Goal: Transaction & Acquisition: Purchase product/service

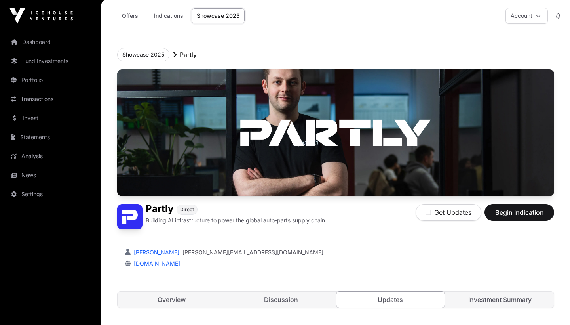
drag, startPoint x: 445, startPoint y: 15, endPoint x: 506, endPoint y: 212, distance: 205.9
click at [506, 212] on span "Begin Indication" at bounding box center [519, 211] width 50 height 9
click at [20, 175] on link "News" at bounding box center [50, 174] width 89 height 17
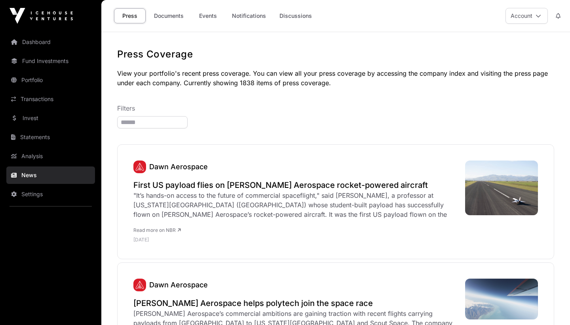
click at [27, 121] on link "Invest" at bounding box center [50, 117] width 89 height 17
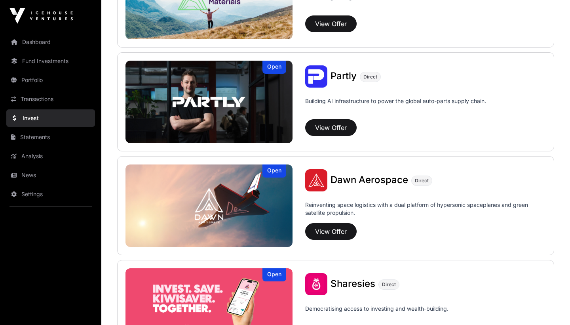
scroll to position [777, 0]
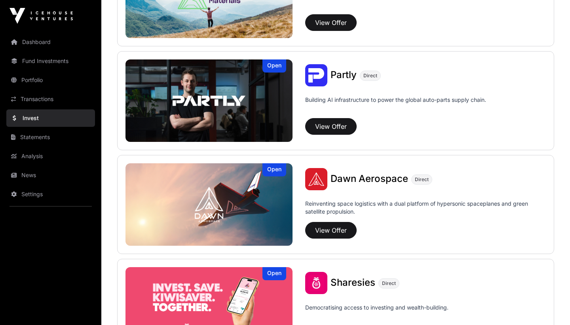
click at [325, 233] on button "View Offer" at bounding box center [330, 230] width 51 height 17
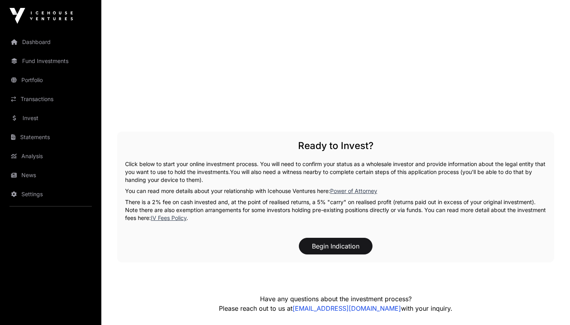
scroll to position [1372, 0]
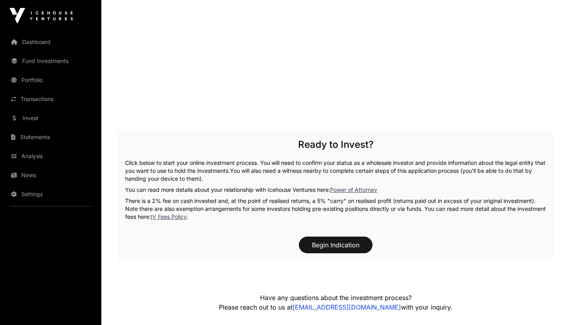
click at [317, 242] on button "Begin Indication" at bounding box center [336, 244] width 74 height 17
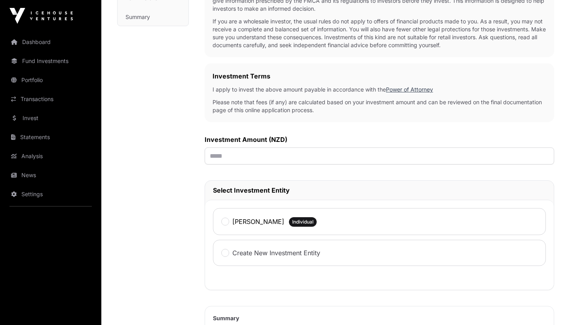
scroll to position [191, 0]
click at [215, 157] on input "text" at bounding box center [380, 155] width 350 height 17
type input "*******"
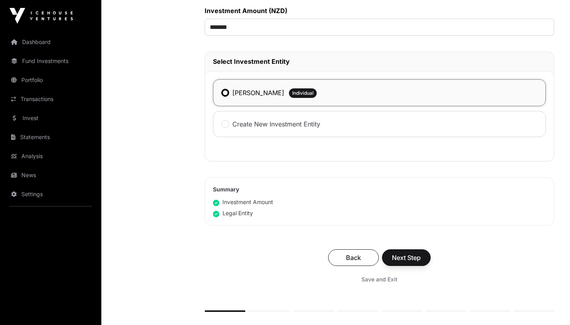
scroll to position [319, 0]
click at [403, 259] on span "Next Step" at bounding box center [406, 256] width 29 height 9
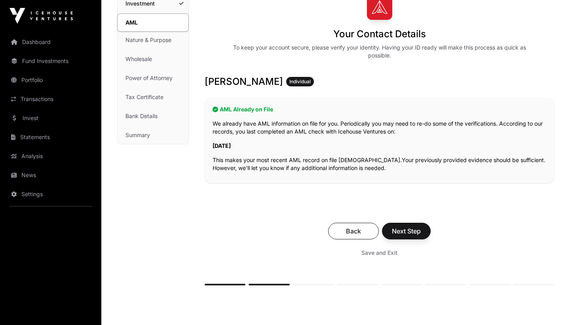
scroll to position [73, 0]
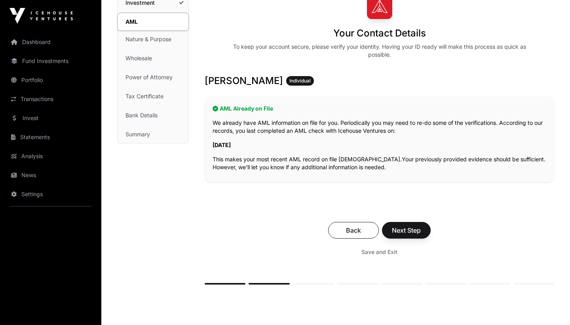
click at [411, 231] on span "Next Step" at bounding box center [406, 229] width 29 height 9
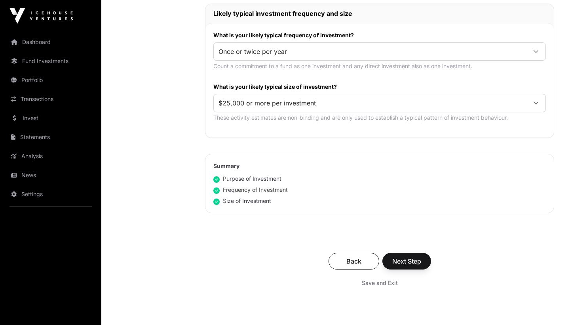
scroll to position [409, 0]
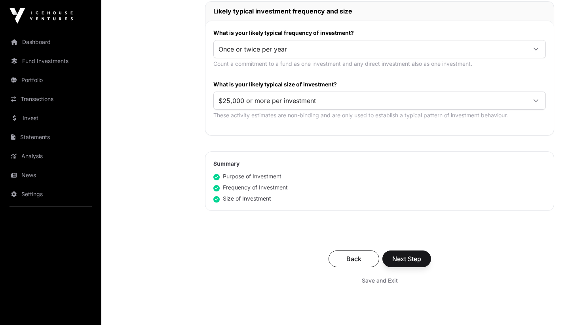
click at [403, 256] on span "Next Step" at bounding box center [406, 258] width 29 height 9
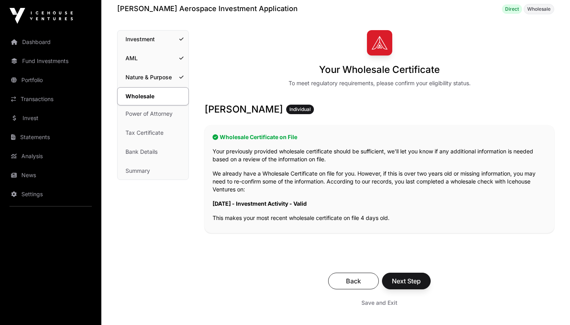
scroll to position [38, 0]
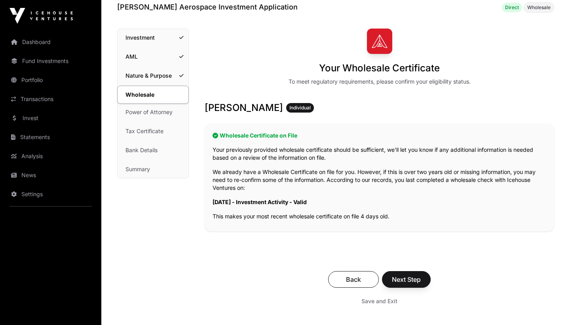
click at [402, 274] on button "Next Step" at bounding box center [406, 279] width 49 height 17
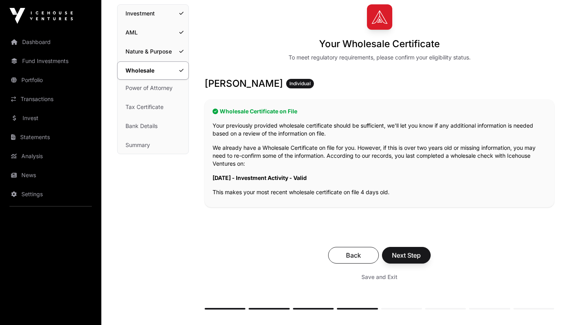
scroll to position [64, 0]
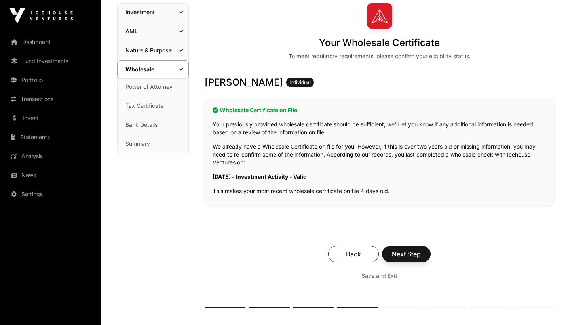
click at [405, 255] on span "Next Step" at bounding box center [406, 253] width 29 height 9
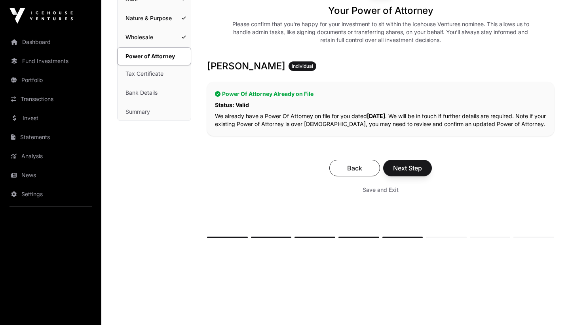
scroll to position [96, 0]
click at [424, 170] on button "Next Step" at bounding box center [407, 167] width 49 height 17
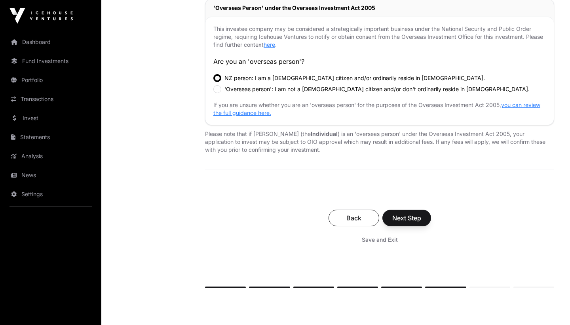
scroll to position [265, 0]
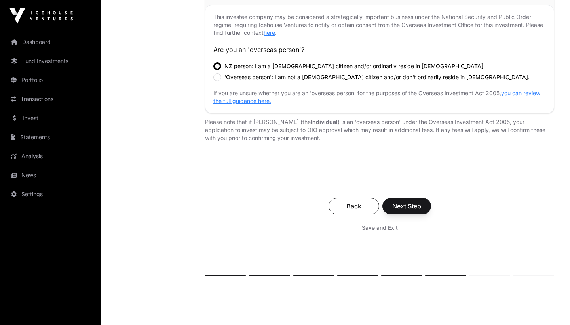
click at [406, 201] on span "Next Step" at bounding box center [406, 205] width 29 height 9
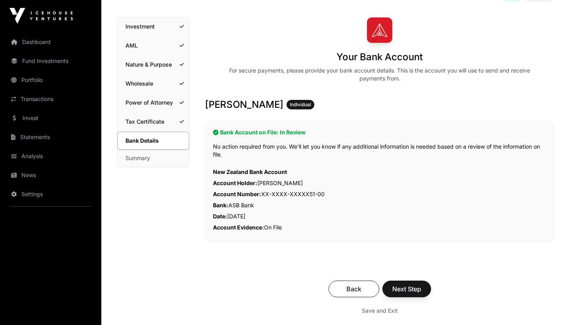
scroll to position [49, 0]
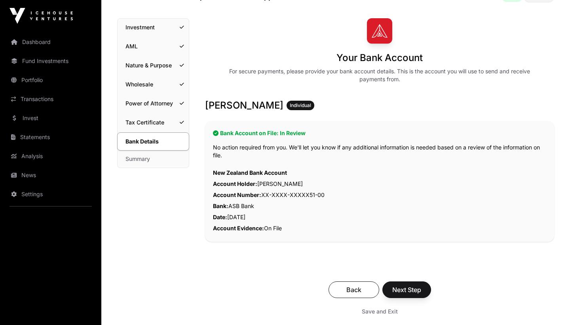
click at [144, 27] on link "Investment" at bounding box center [153, 27] width 71 height 17
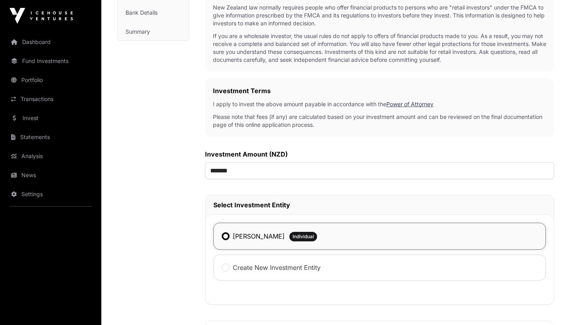
scroll to position [177, 0]
drag, startPoint x: 220, startPoint y: 168, endPoint x: 214, endPoint y: 168, distance: 5.9
click at [214, 168] on input "*******" at bounding box center [379, 169] width 349 height 17
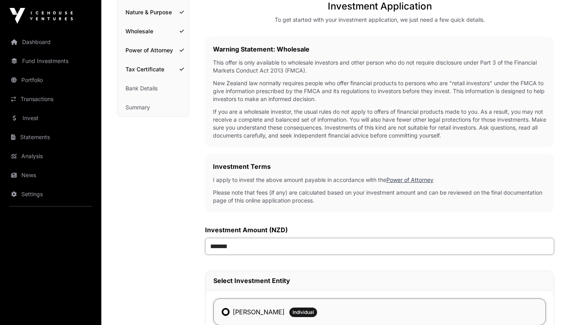
scroll to position [90, 0]
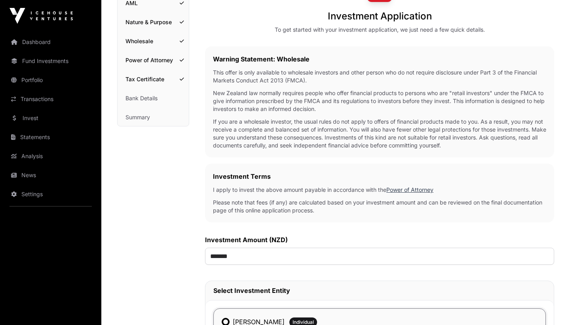
click at [159, 100] on link "Bank Details" at bounding box center [153, 97] width 71 height 17
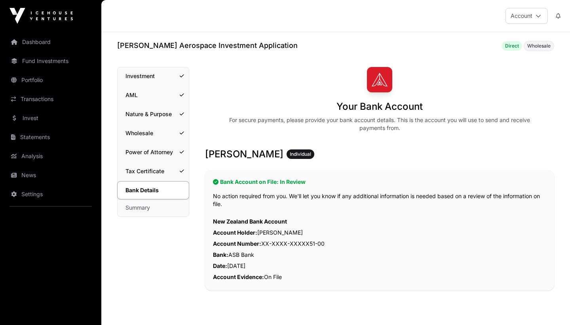
click at [176, 76] on link "Investment" at bounding box center [153, 75] width 71 height 17
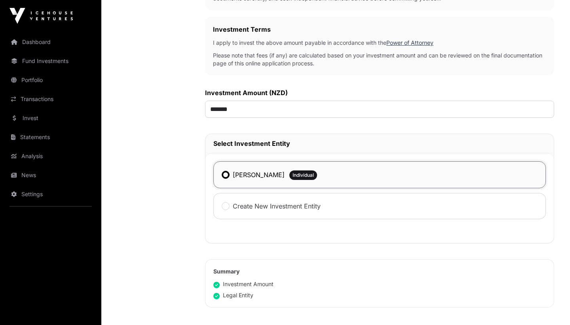
scroll to position [238, 0]
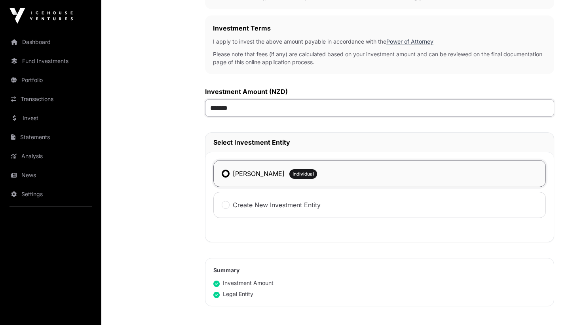
drag, startPoint x: 220, startPoint y: 109, endPoint x: 212, endPoint y: 109, distance: 7.9
click at [212, 109] on input "*******" at bounding box center [379, 107] width 349 height 17
drag, startPoint x: 215, startPoint y: 108, endPoint x: 220, endPoint y: 108, distance: 5.1
click at [220, 108] on input "*******" at bounding box center [379, 107] width 349 height 17
type input "*******"
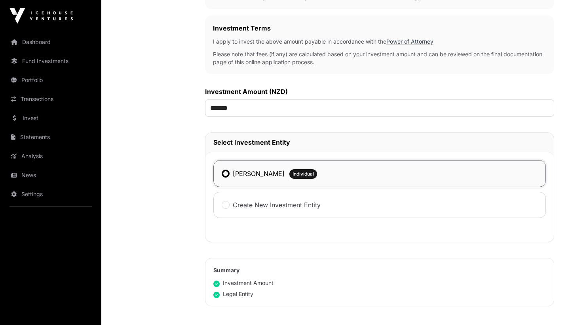
click at [319, 141] on h2 "Select Investment Entity" at bounding box center [379, 141] width 332 height 9
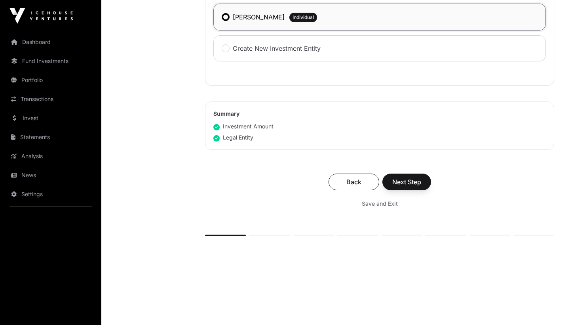
scroll to position [395, 0]
click at [392, 176] on button "Next Step" at bounding box center [406, 181] width 49 height 17
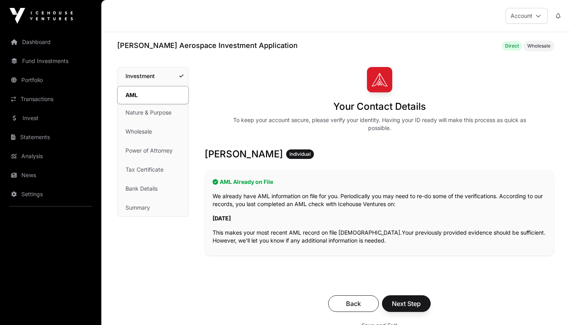
click at [398, 303] on span "Next Step" at bounding box center [406, 302] width 29 height 9
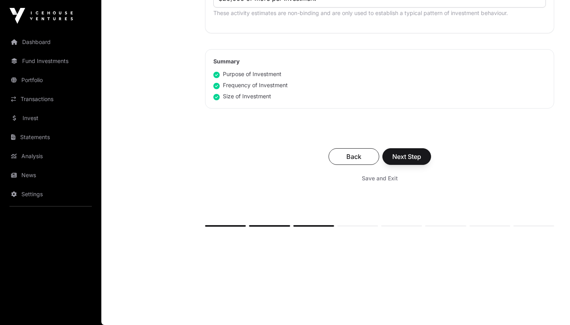
scroll to position [511, 0]
click at [416, 157] on span "Next Step" at bounding box center [406, 156] width 29 height 9
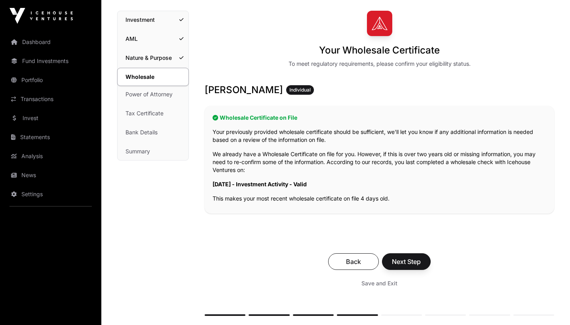
scroll to position [80, 0]
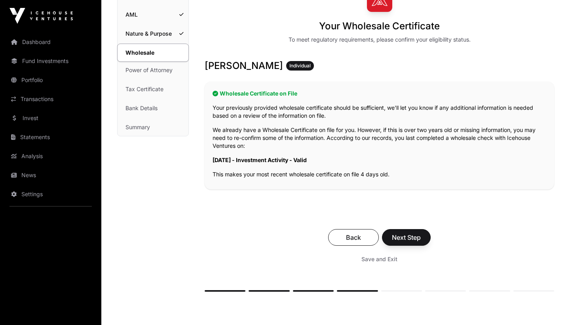
click at [397, 234] on span "Next Step" at bounding box center [406, 236] width 29 height 9
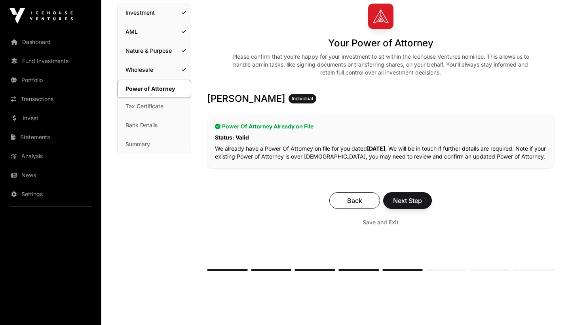
scroll to position [79, 0]
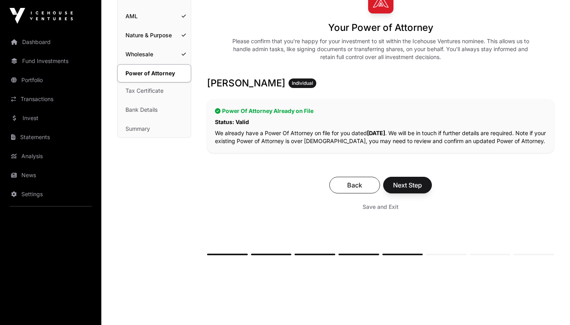
click at [416, 182] on span "Next Step" at bounding box center [407, 184] width 29 height 9
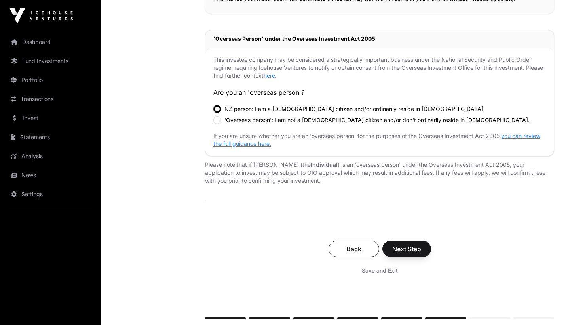
scroll to position [229, 0]
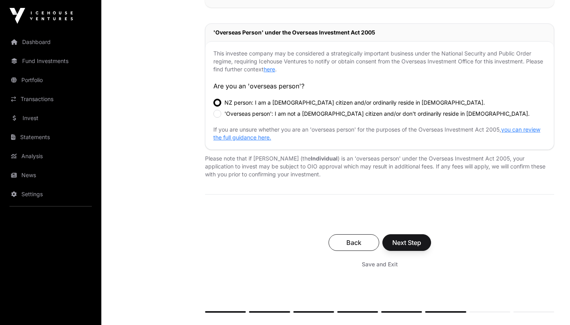
click at [404, 239] on span "Next Step" at bounding box center [406, 241] width 29 height 9
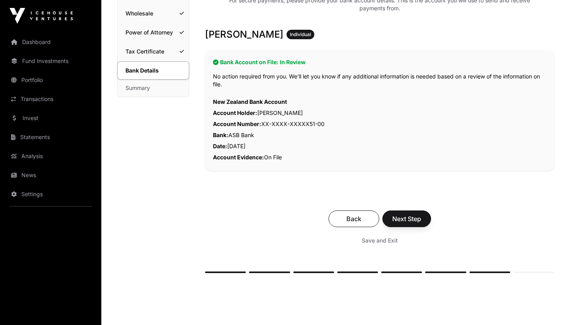
scroll to position [122, 0]
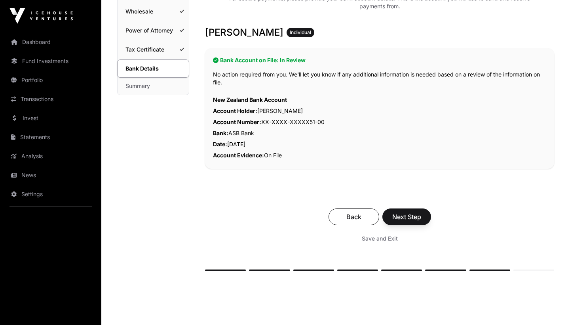
click at [408, 218] on span "Next Step" at bounding box center [406, 216] width 29 height 9
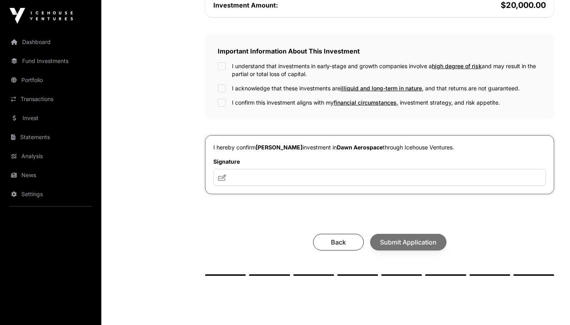
scroll to position [241, 0]
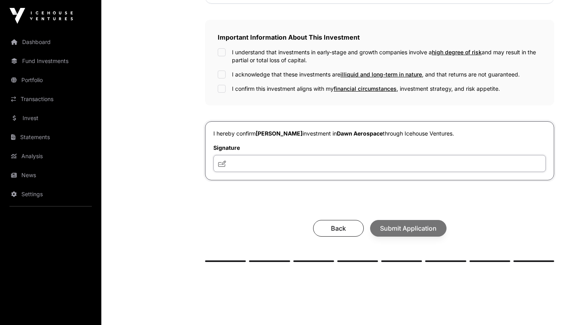
click at [241, 165] on input "text" at bounding box center [379, 163] width 332 height 17
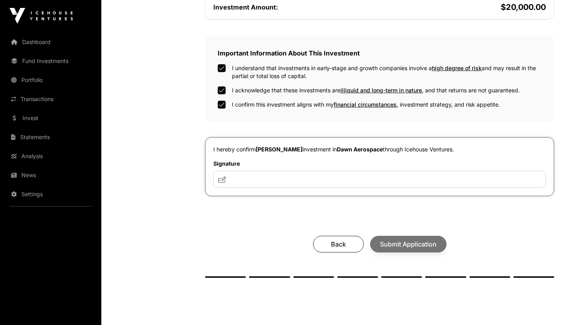
scroll to position [250, 0]
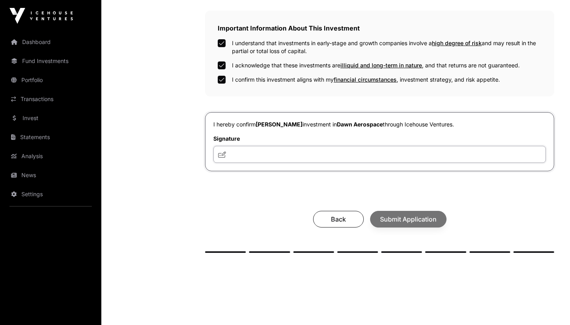
click at [240, 152] on input "text" at bounding box center [379, 154] width 332 height 17
type input "**"
click at [417, 223] on span "Submit Application" at bounding box center [408, 218] width 57 height 9
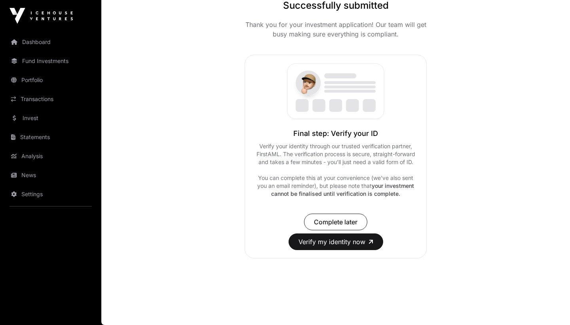
scroll to position [84, 0]
click at [356, 225] on span "Complete later" at bounding box center [336, 221] width 44 height 9
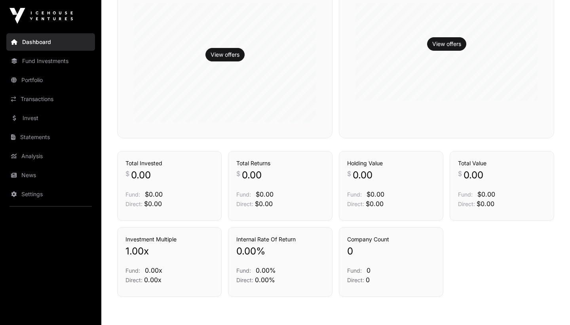
scroll to position [245, 0]
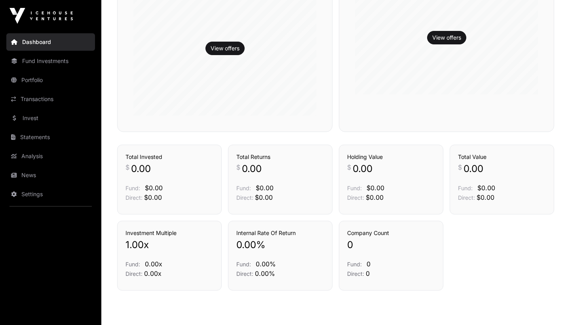
click at [454, 35] on link "View offers" at bounding box center [446, 38] width 29 height 8
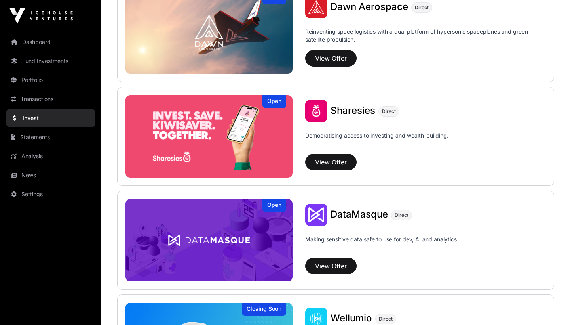
scroll to position [946, 0]
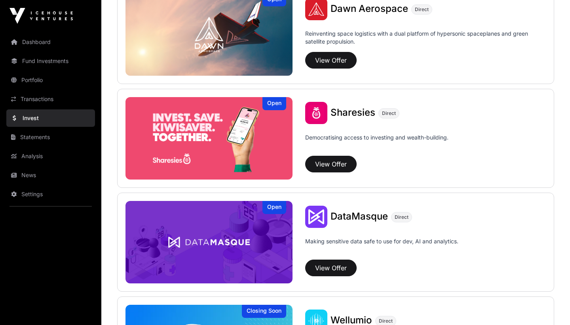
click at [339, 166] on button "View Offer" at bounding box center [330, 164] width 51 height 17
